Goal: Task Accomplishment & Management: Manage account settings

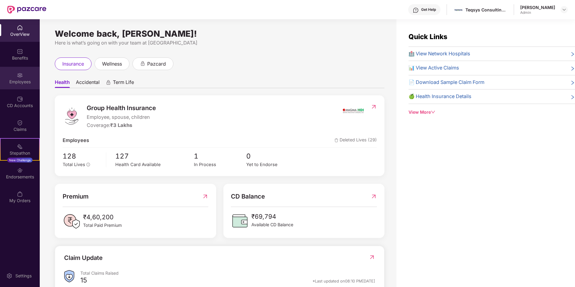
click at [22, 74] on img at bounding box center [20, 75] width 6 height 6
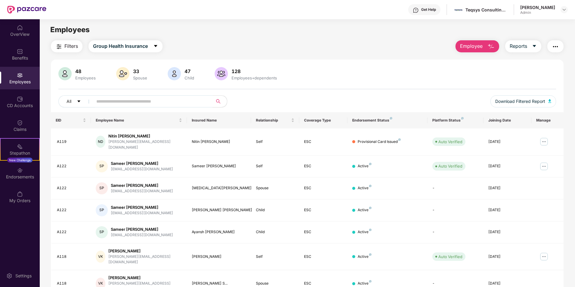
click at [181, 103] on input "text" at bounding box center [150, 101] width 108 height 9
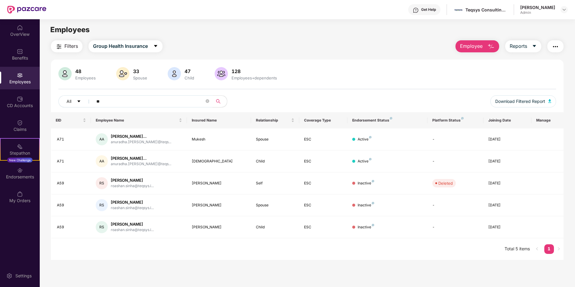
drag, startPoint x: 141, startPoint y: 101, endPoint x: 92, endPoint y: 102, distance: 49.0
click at [92, 102] on span "**" at bounding box center [150, 101] width 123 height 12
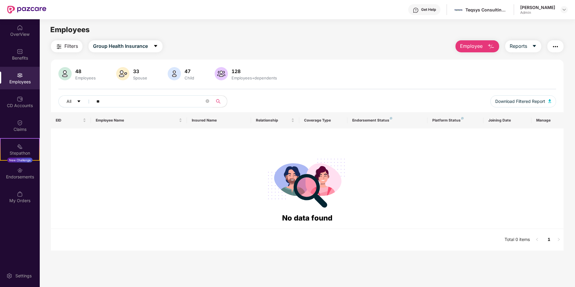
type input "*"
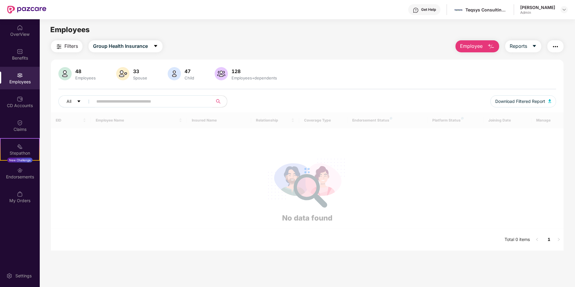
click at [78, 71] on div "48" at bounding box center [85, 71] width 23 height 6
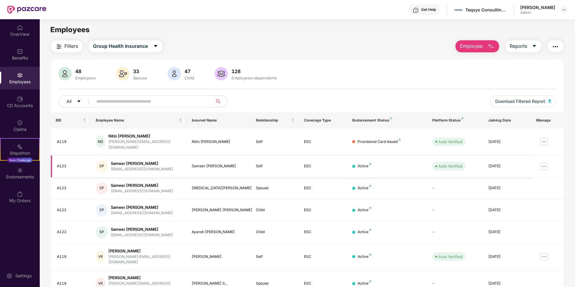
scroll to position [83, 0]
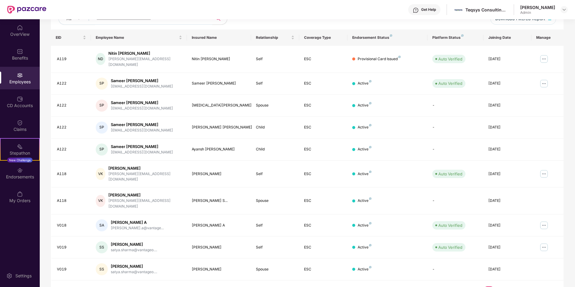
click at [498, 286] on link "2" at bounding box center [498, 290] width 10 height 9
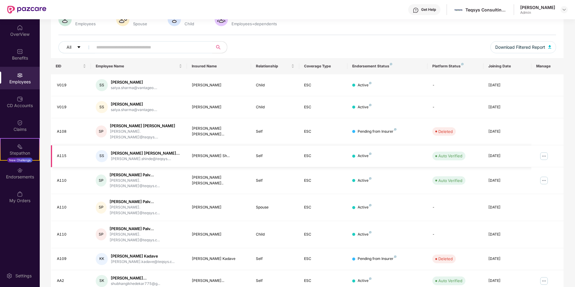
scroll to position [60, 0]
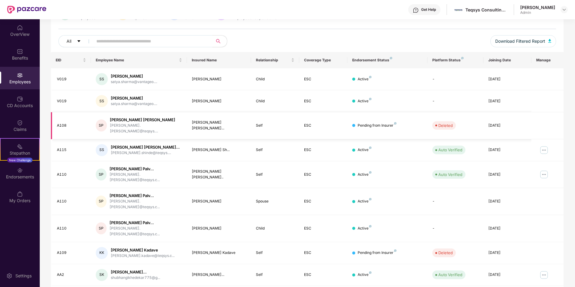
click at [173, 128] on div "SP [PERSON_NAME] [PERSON_NAME] [PERSON_NAME].[PERSON_NAME]@teqsys...." at bounding box center [139, 125] width 86 height 17
click at [140, 120] on div "[PERSON_NAME] [PERSON_NAME]" at bounding box center [146, 120] width 72 height 6
click at [496, 123] on div "[DATE]" at bounding box center [507, 126] width 39 height 6
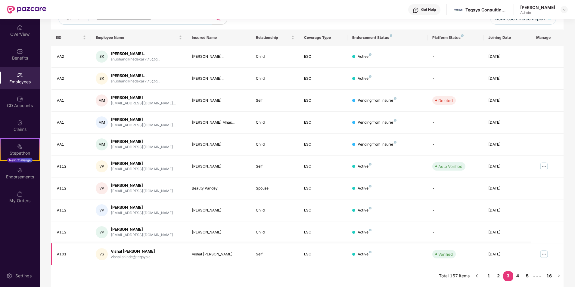
click at [544, 256] on img at bounding box center [544, 254] width 10 height 10
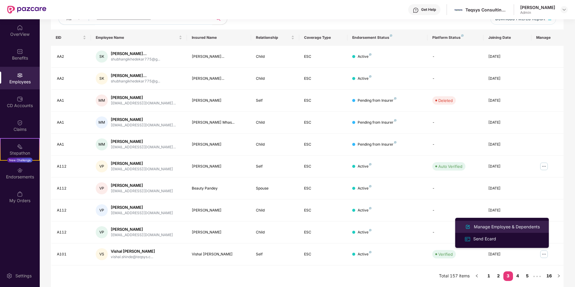
click at [504, 226] on div "Manage Employee & Dependents" at bounding box center [506, 226] width 68 height 7
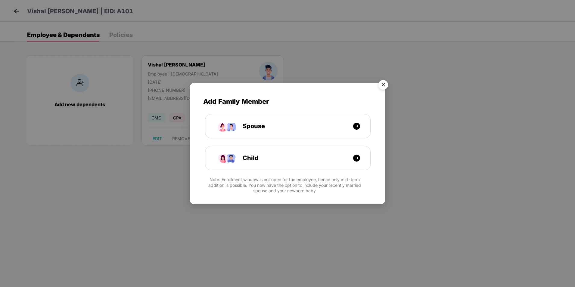
click at [382, 82] on img "Close" at bounding box center [382, 85] width 17 height 17
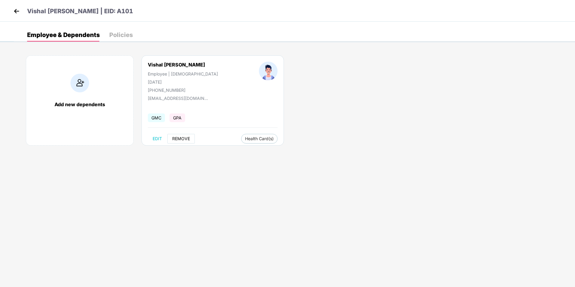
click at [180, 138] on span "REMOVE" at bounding box center [181, 138] width 18 height 5
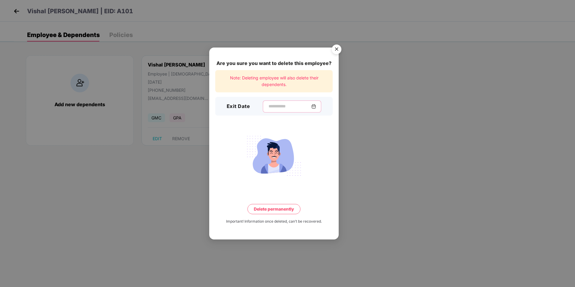
click at [276, 106] on input at bounding box center [289, 106] width 43 height 6
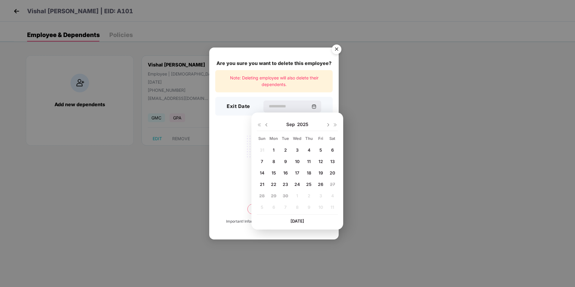
click at [266, 123] on img at bounding box center [266, 124] width 5 height 5
click at [308, 196] on span "28" at bounding box center [308, 195] width 5 height 5
type input "**********"
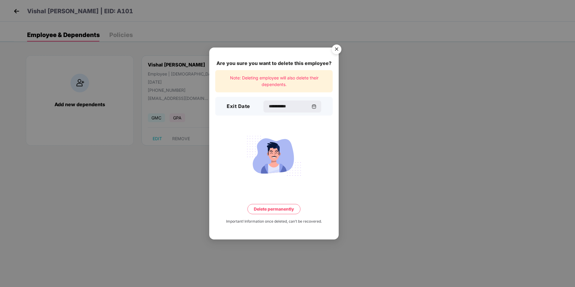
click at [269, 210] on button "Delete permanently" at bounding box center [273, 209] width 53 height 10
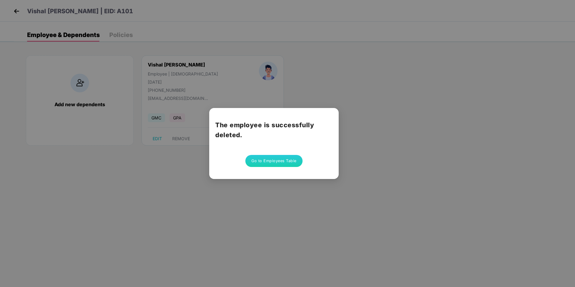
click at [280, 161] on button "Go to Employees Table" at bounding box center [273, 161] width 57 height 12
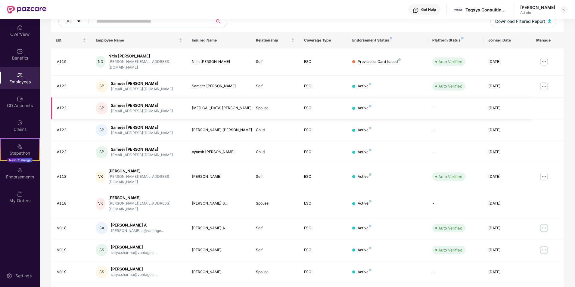
scroll to position [83, 0]
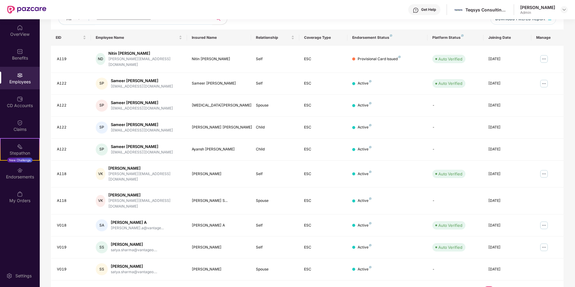
click at [497, 286] on link "2" at bounding box center [498, 290] width 10 height 9
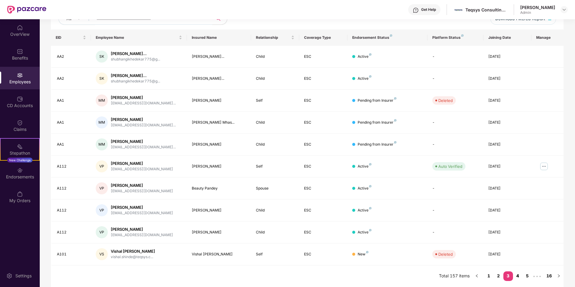
click at [517, 276] on link "4" at bounding box center [518, 275] width 10 height 9
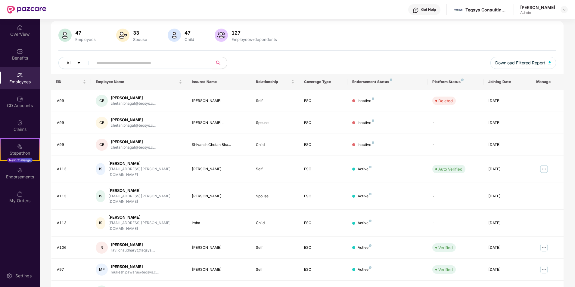
scroll to position [0, 0]
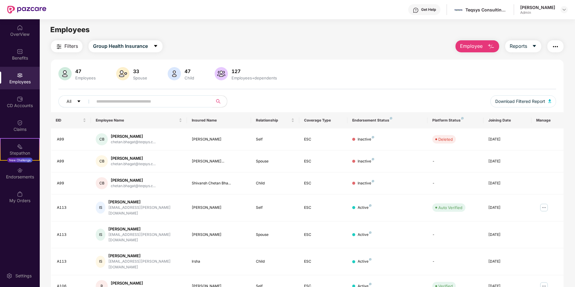
click at [491, 46] on img "button" at bounding box center [490, 46] width 7 height 7
click at [410, 53] on div "Filters Group Health Insurance Employee Reports 47 Employees 33 Spouse 47 Child…" at bounding box center [307, 212] width 512 height 344
click at [551, 46] on button "button" at bounding box center [555, 46] width 16 height 12
click at [368, 72] on div "47 Employees 33 Spouse 47 Child [DEMOGRAPHIC_DATA] Employees+dependents" at bounding box center [306, 74] width 497 height 14
click at [72, 101] on button "All" at bounding box center [76, 101] width 37 height 12
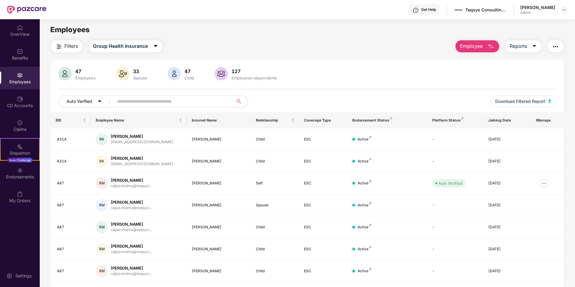
click at [99, 101] on icon "caret-down" at bounding box center [99, 101] width 3 height 2
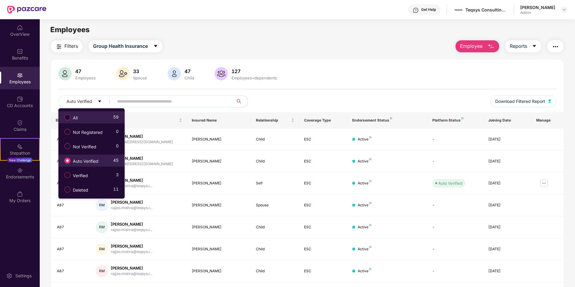
click at [79, 119] on span "All" at bounding box center [75, 118] width 10 height 7
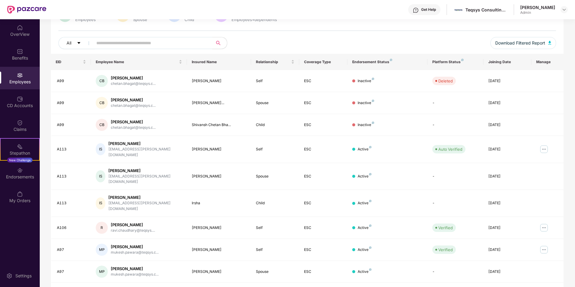
scroll to position [83, 0]
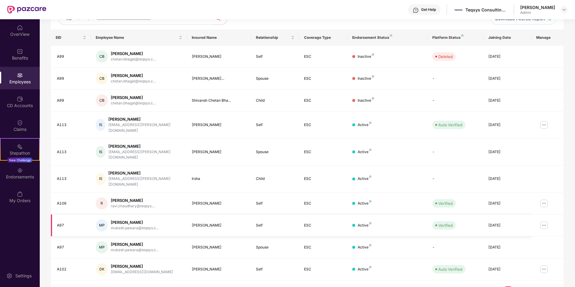
click at [544, 220] on img at bounding box center [544, 225] width 10 height 10
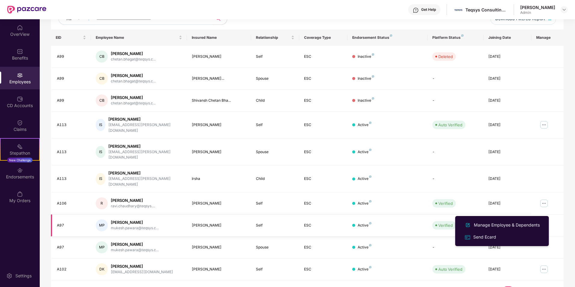
click at [156, 220] on div "[PERSON_NAME]" at bounding box center [135, 223] width 48 height 6
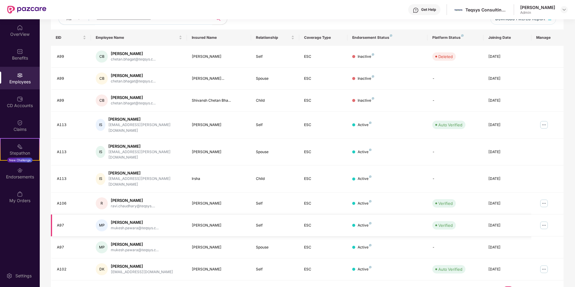
click at [545, 220] on img at bounding box center [544, 225] width 10 height 10
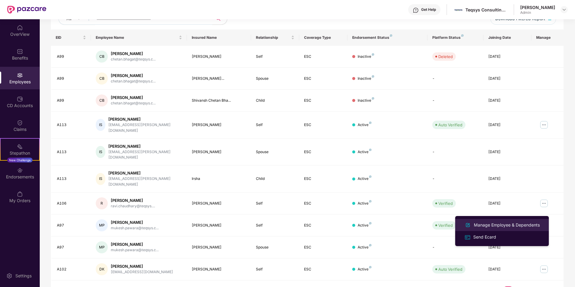
click at [491, 225] on div "Manage Employee & Dependents" at bounding box center [506, 225] width 68 height 7
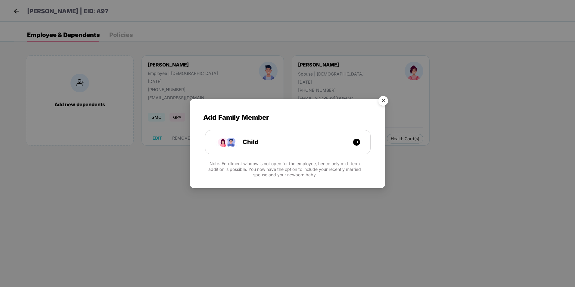
click at [384, 99] on img "Close" at bounding box center [382, 101] width 17 height 17
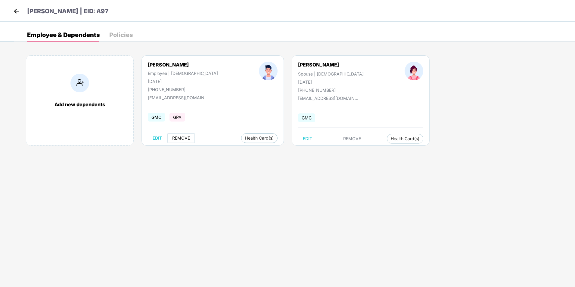
click at [181, 137] on span "REMOVE" at bounding box center [181, 138] width 18 height 5
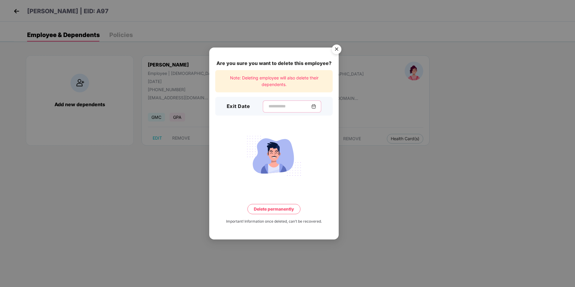
click at [268, 106] on input at bounding box center [289, 106] width 43 height 6
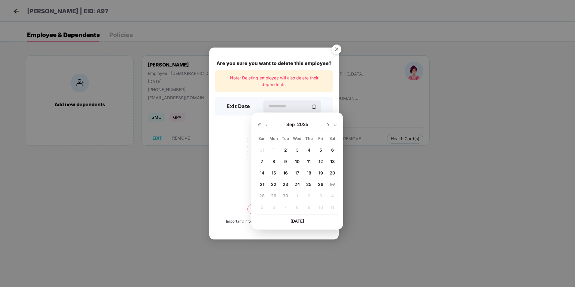
click at [265, 125] on img at bounding box center [266, 124] width 5 height 5
click at [309, 196] on span "28" at bounding box center [308, 195] width 5 height 5
type input "**********"
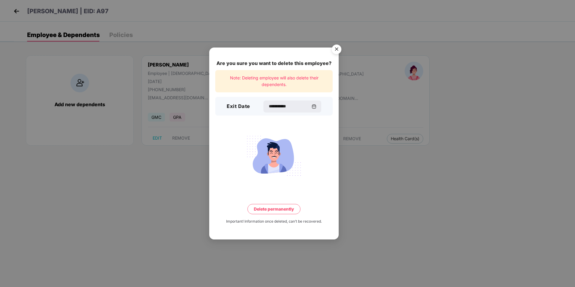
click at [271, 208] on button "Delete permanently" at bounding box center [273, 209] width 53 height 10
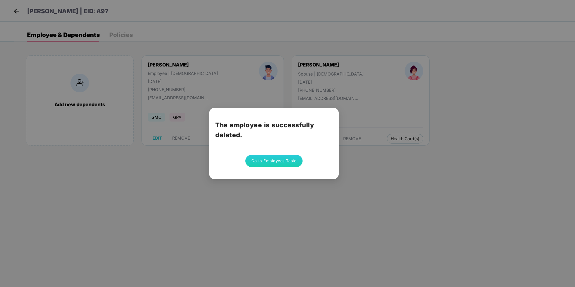
click at [277, 160] on button "Go to Employees Table" at bounding box center [273, 161] width 57 height 12
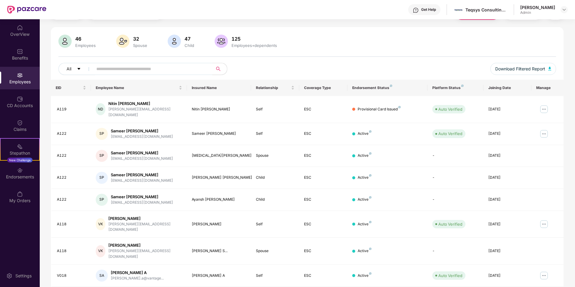
scroll to position [83, 0]
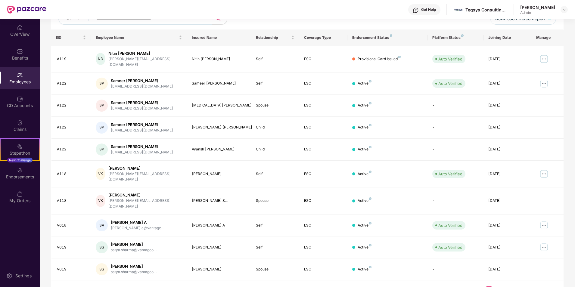
click at [515, 286] on link "4" at bounding box center [518, 290] width 10 height 9
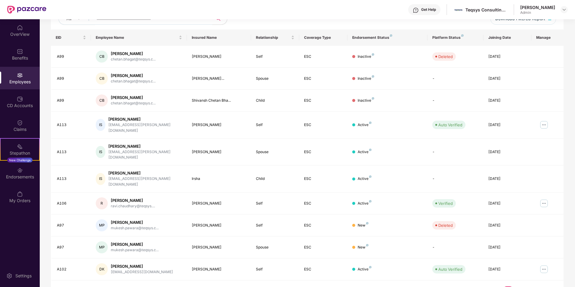
click at [515, 286] on link "5" at bounding box center [518, 290] width 10 height 9
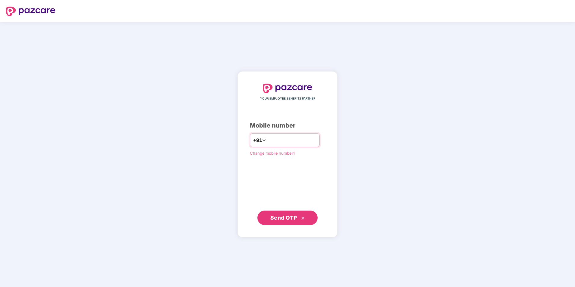
type input "**********"
click at [282, 220] on span "Send OTP" at bounding box center [283, 217] width 27 height 6
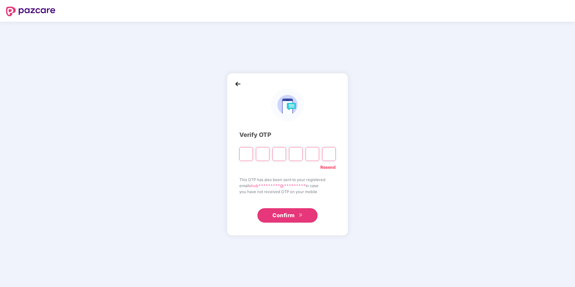
click at [245, 154] on input "Please enter verification code. Digit 1" at bounding box center [246, 154] width 14 height 14
paste input "*"
type input "*"
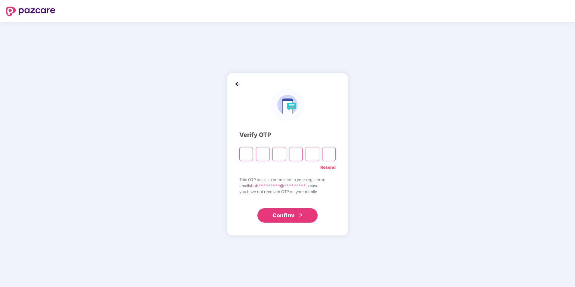
type input "*"
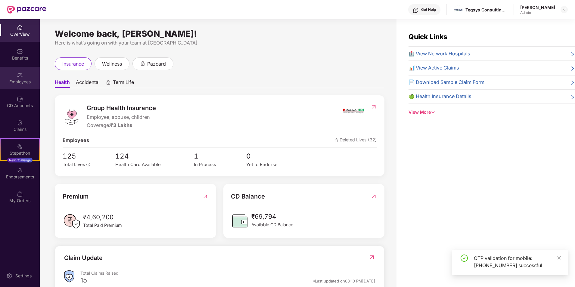
click at [18, 78] on div "Employees" at bounding box center [20, 78] width 40 height 23
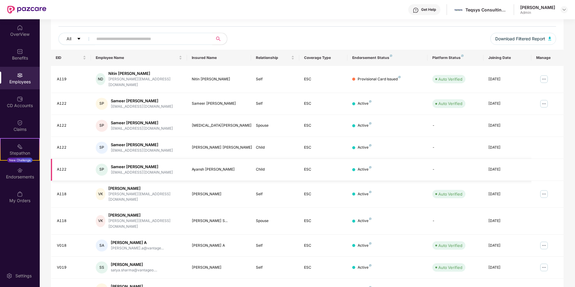
scroll to position [83, 0]
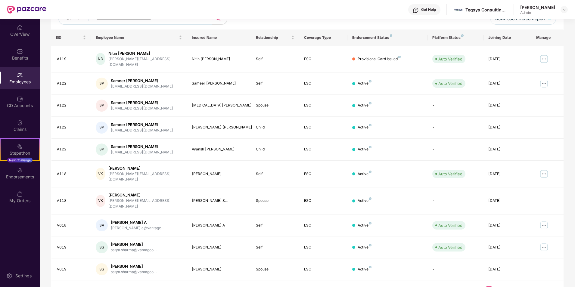
click at [525, 286] on link "5" at bounding box center [527, 290] width 10 height 9
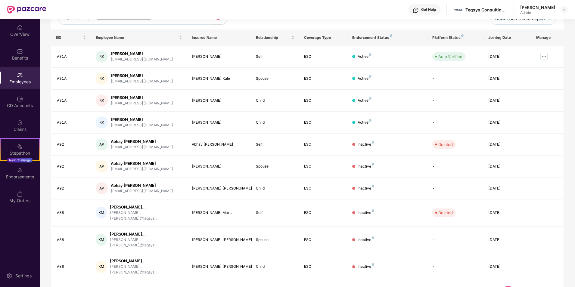
click at [518, 286] on link "6" at bounding box center [518, 290] width 10 height 9
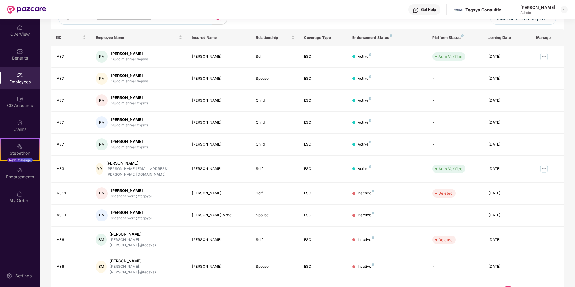
click at [517, 286] on link "7" at bounding box center [518, 290] width 10 height 9
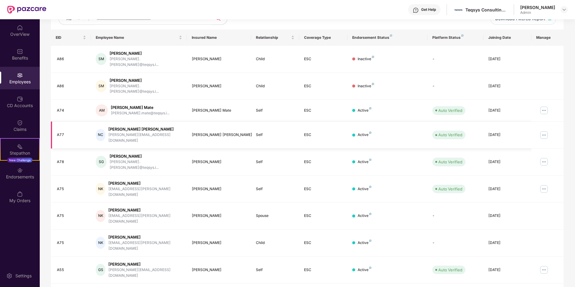
click at [543, 130] on img at bounding box center [544, 135] width 10 height 10
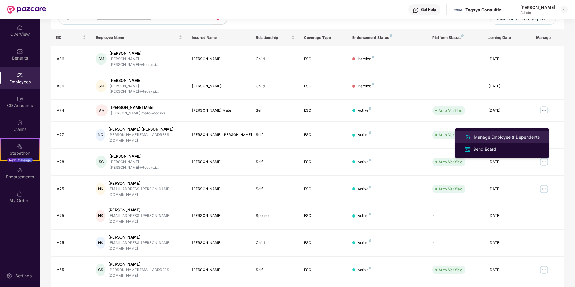
click at [487, 136] on div "Manage Employee & Dependents" at bounding box center [506, 137] width 68 height 7
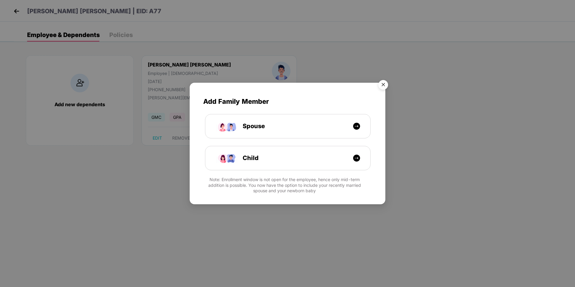
click at [382, 83] on img "Close" at bounding box center [382, 85] width 17 height 17
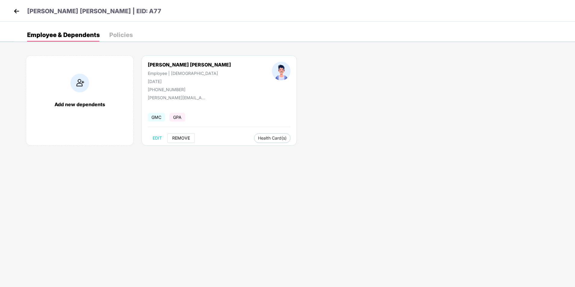
click at [180, 137] on span "REMOVE" at bounding box center [181, 138] width 18 height 5
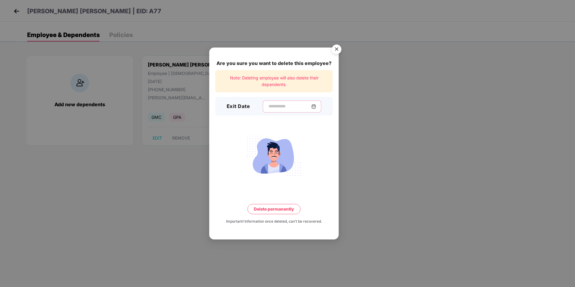
click at [268, 105] on input at bounding box center [289, 106] width 43 height 6
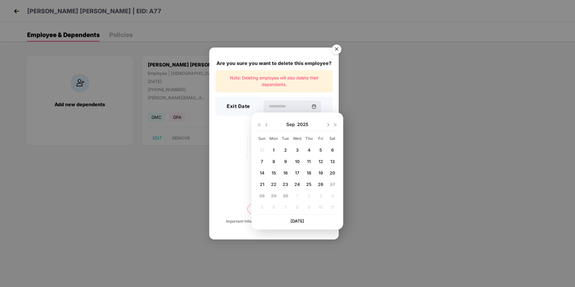
click at [266, 125] on img at bounding box center [266, 124] width 5 height 5
click at [308, 195] on span "28" at bounding box center [308, 195] width 5 height 5
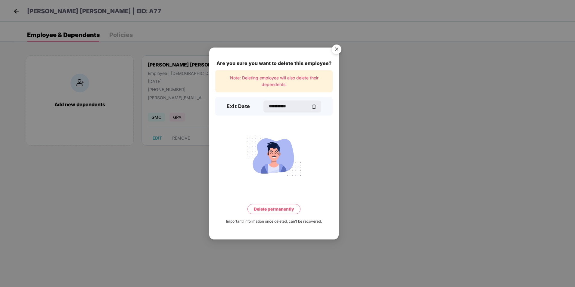
type input "**********"
click at [279, 210] on button "Delete permanently" at bounding box center [273, 209] width 53 height 10
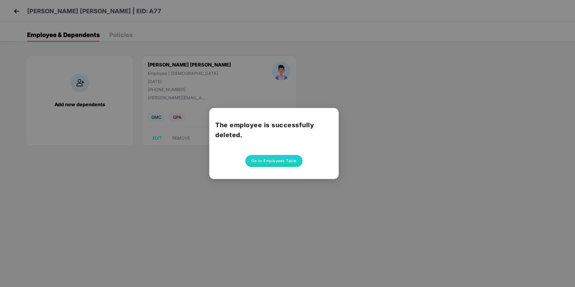
click at [278, 162] on button "Go to Employees Table" at bounding box center [273, 161] width 57 height 12
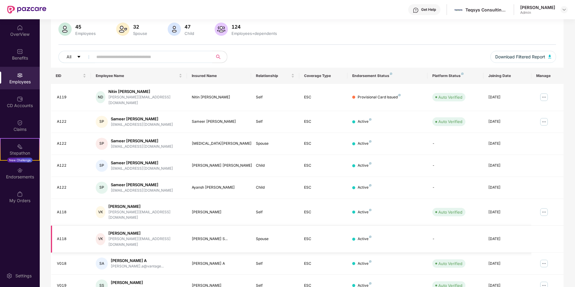
scroll to position [83, 0]
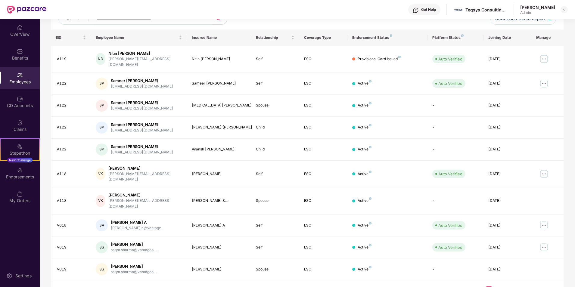
click at [526, 286] on link "5" at bounding box center [527, 290] width 10 height 9
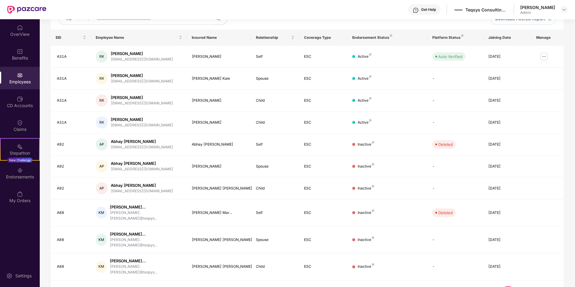
click at [528, 286] on link "7" at bounding box center [527, 290] width 10 height 9
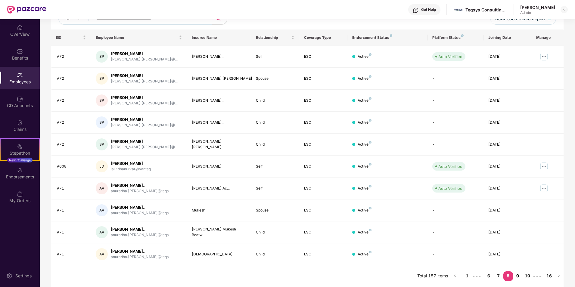
click at [516, 275] on link "9" at bounding box center [518, 275] width 10 height 9
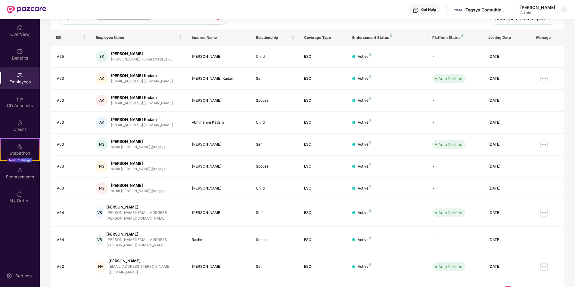
click at [517, 286] on link "11" at bounding box center [518, 290] width 10 height 9
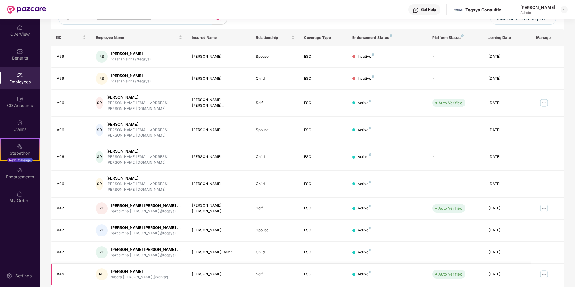
click at [544, 270] on img at bounding box center [544, 275] width 10 height 10
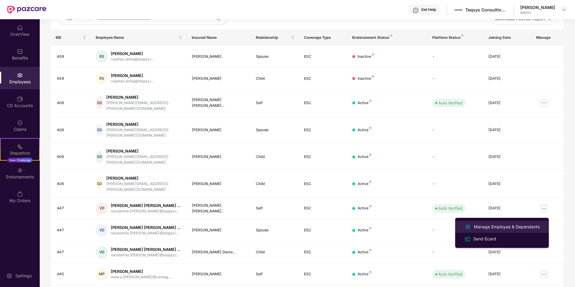
click at [500, 225] on div "Manage Employee & Dependents" at bounding box center [506, 226] width 68 height 7
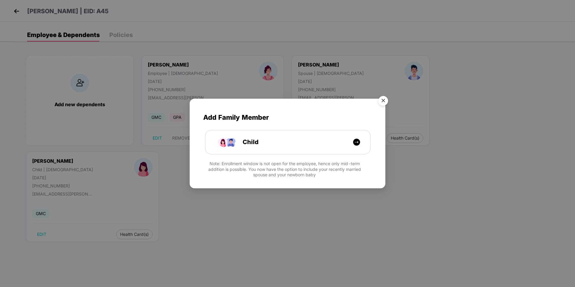
click at [383, 100] on img "Close" at bounding box center [382, 101] width 17 height 17
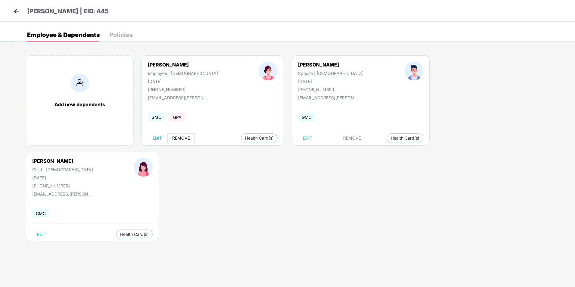
click at [177, 137] on span "REMOVE" at bounding box center [181, 138] width 18 height 5
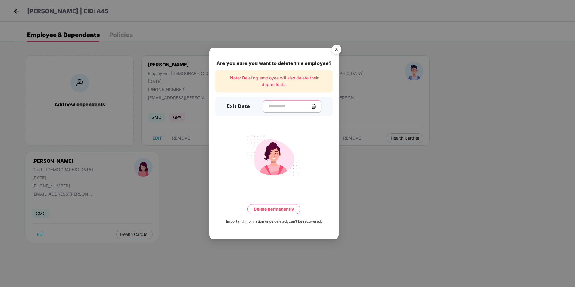
click at [279, 106] on input at bounding box center [289, 106] width 43 height 6
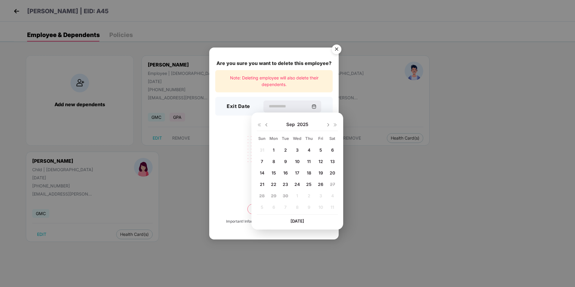
click at [266, 125] on img at bounding box center [266, 124] width 5 height 5
click at [262, 208] on span "31" at bounding box center [262, 207] width 5 height 5
type input "**********"
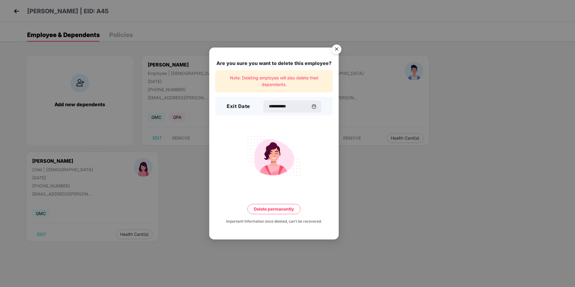
click at [274, 208] on button "Delete permanently" at bounding box center [273, 209] width 53 height 10
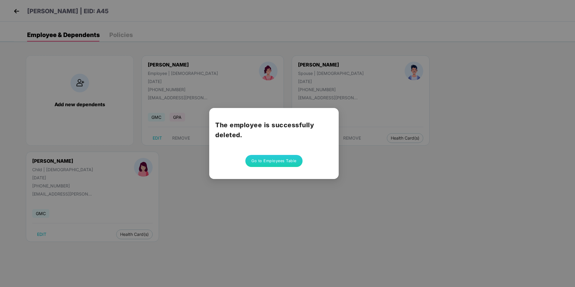
click at [221, 24] on div "The employee is successfully deleted. Go to Employees Table" at bounding box center [287, 143] width 575 height 287
click at [270, 161] on button "Go to Employees Table" at bounding box center [273, 161] width 57 height 12
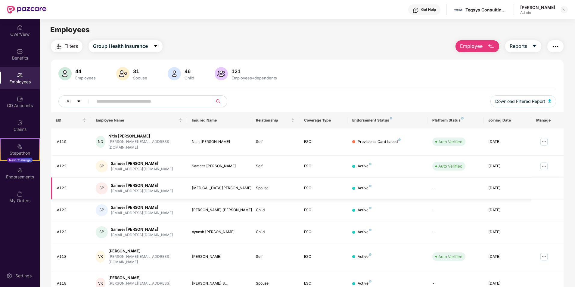
scroll to position [83, 0]
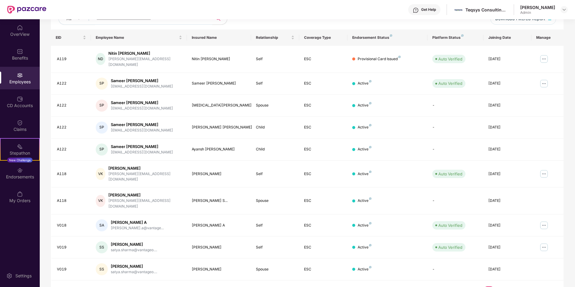
click at [537, 286] on span "•••" at bounding box center [537, 291] width 10 height 10
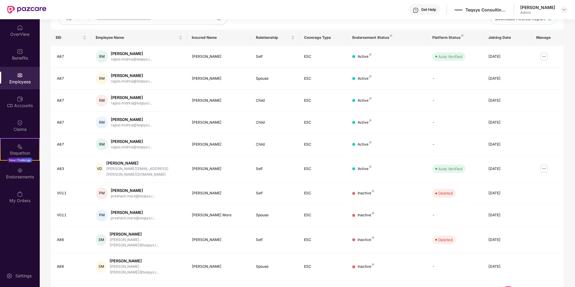
click at [536, 286] on span "•••" at bounding box center [537, 291] width 10 height 10
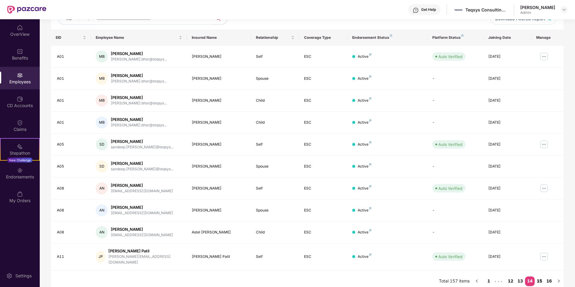
click at [536, 276] on link "15" at bounding box center [539, 280] width 10 height 9
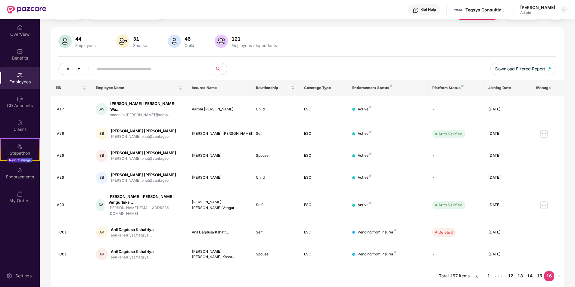
scroll to position [19, 0]
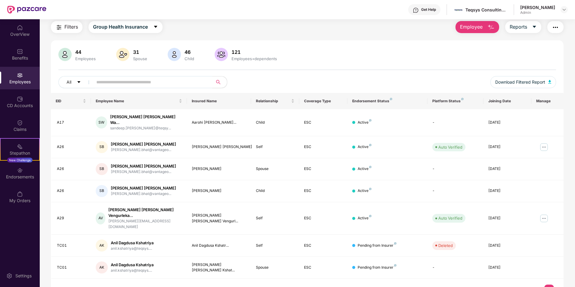
click at [386, 50] on div "44 Employees 31 Spouse 46 Child 121 Employees+dependents" at bounding box center [306, 55] width 497 height 14
click at [482, 28] on button "Employee" at bounding box center [477, 27] width 44 height 12
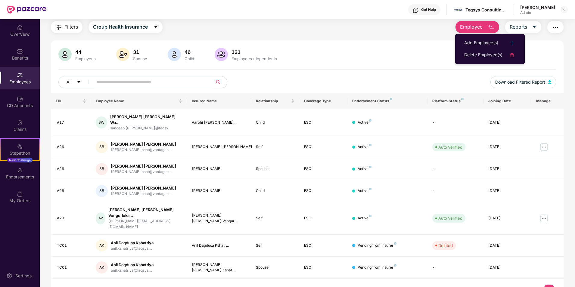
click at [422, 36] on div "Filters Group Health Insurance Employee Reports 44 Employees 31 Spouse 46 Child…" at bounding box center [307, 160] width 512 height 279
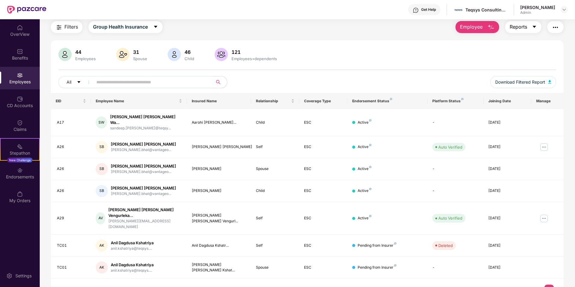
click at [528, 26] on button "Reports" at bounding box center [523, 27] width 36 height 12
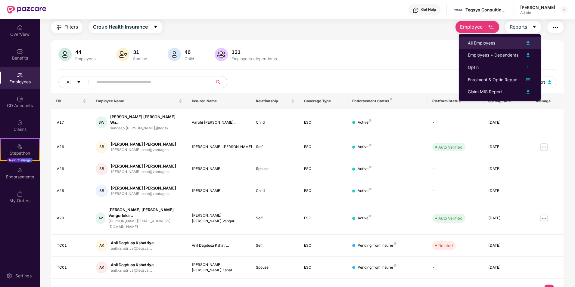
click at [527, 42] on img at bounding box center [527, 42] width 7 height 7
